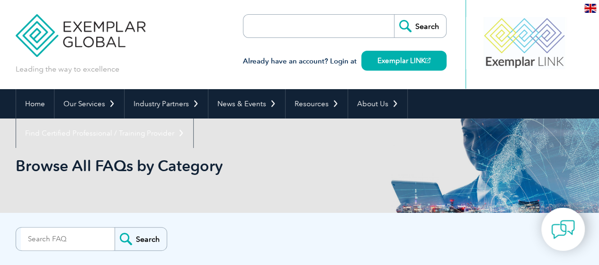
click at [282, 30] on input "search" at bounding box center [297, 26] width 99 height 23
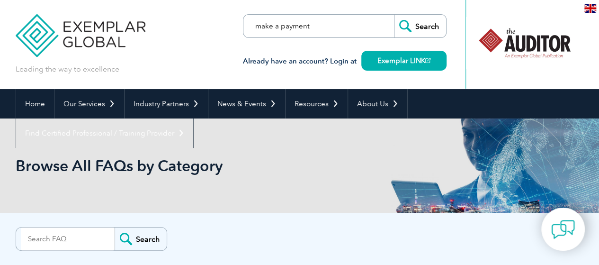
type input "make a payment"
click at [431, 24] on input "Search" at bounding box center [420, 26] width 52 height 23
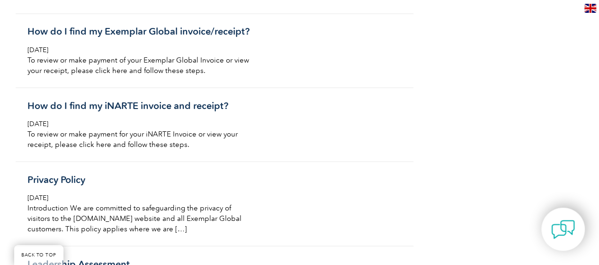
scroll to position [860, 0]
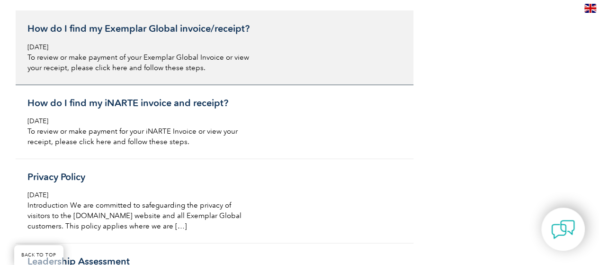
click at [183, 23] on h3 "How do I find my Exemplar Global invoice/receipt?" at bounding box center [139, 29] width 224 height 12
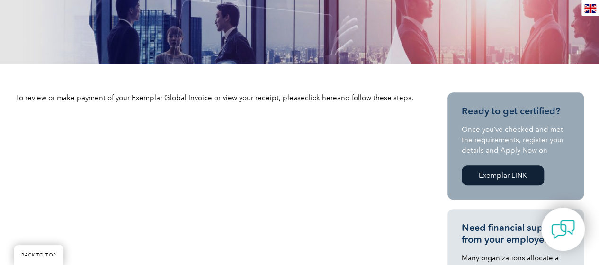
scroll to position [234, 0]
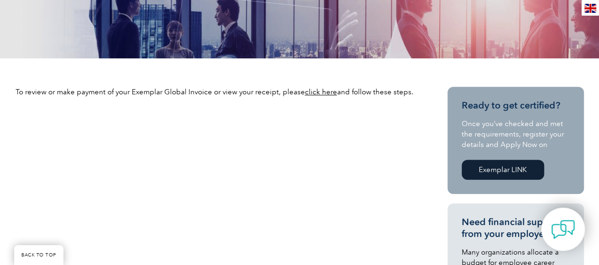
click at [309, 89] on link "click here" at bounding box center [321, 92] width 32 height 9
